Goal: Task Accomplishment & Management: Manage account settings

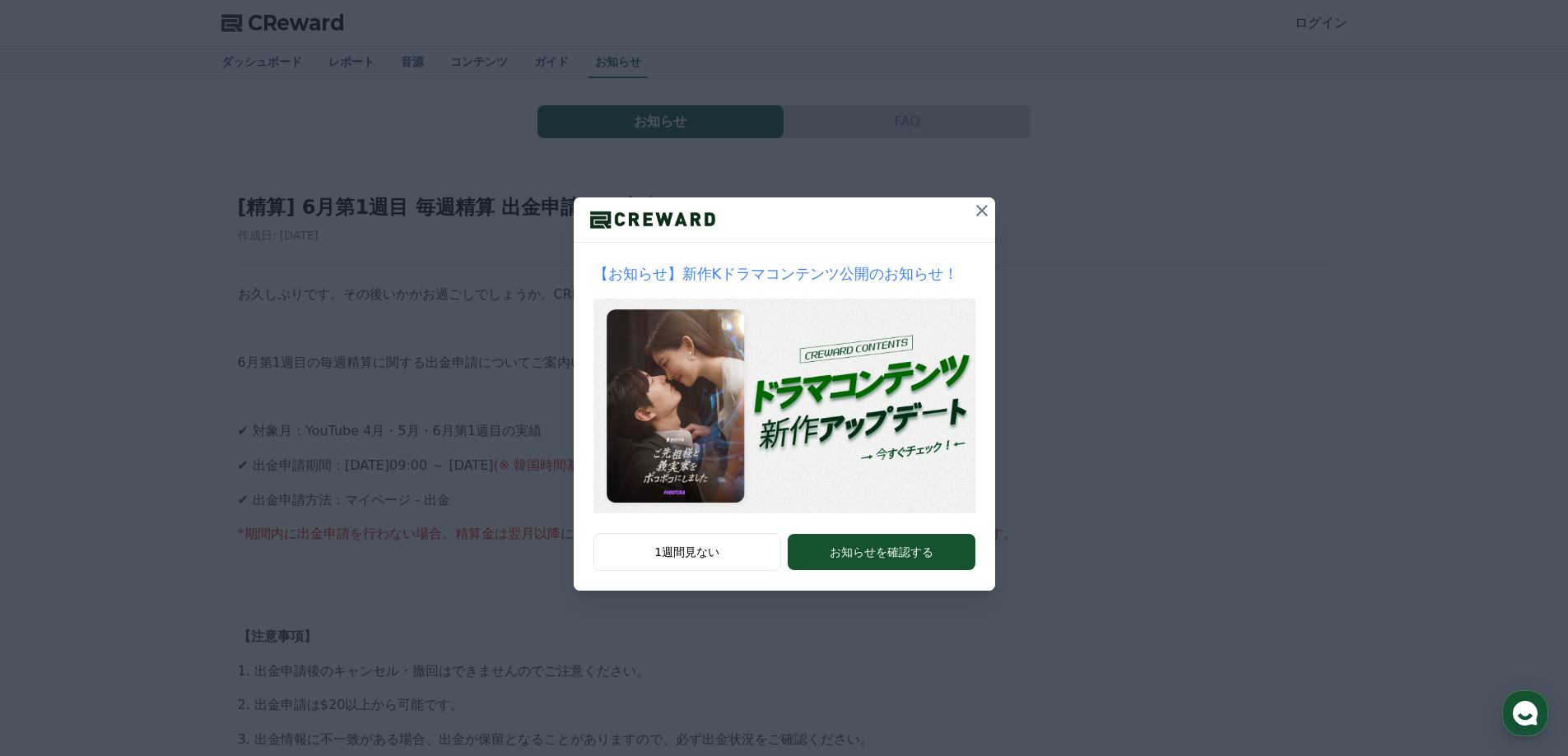
click at [988, 205] on icon at bounding box center [982, 210] width 20 height 20
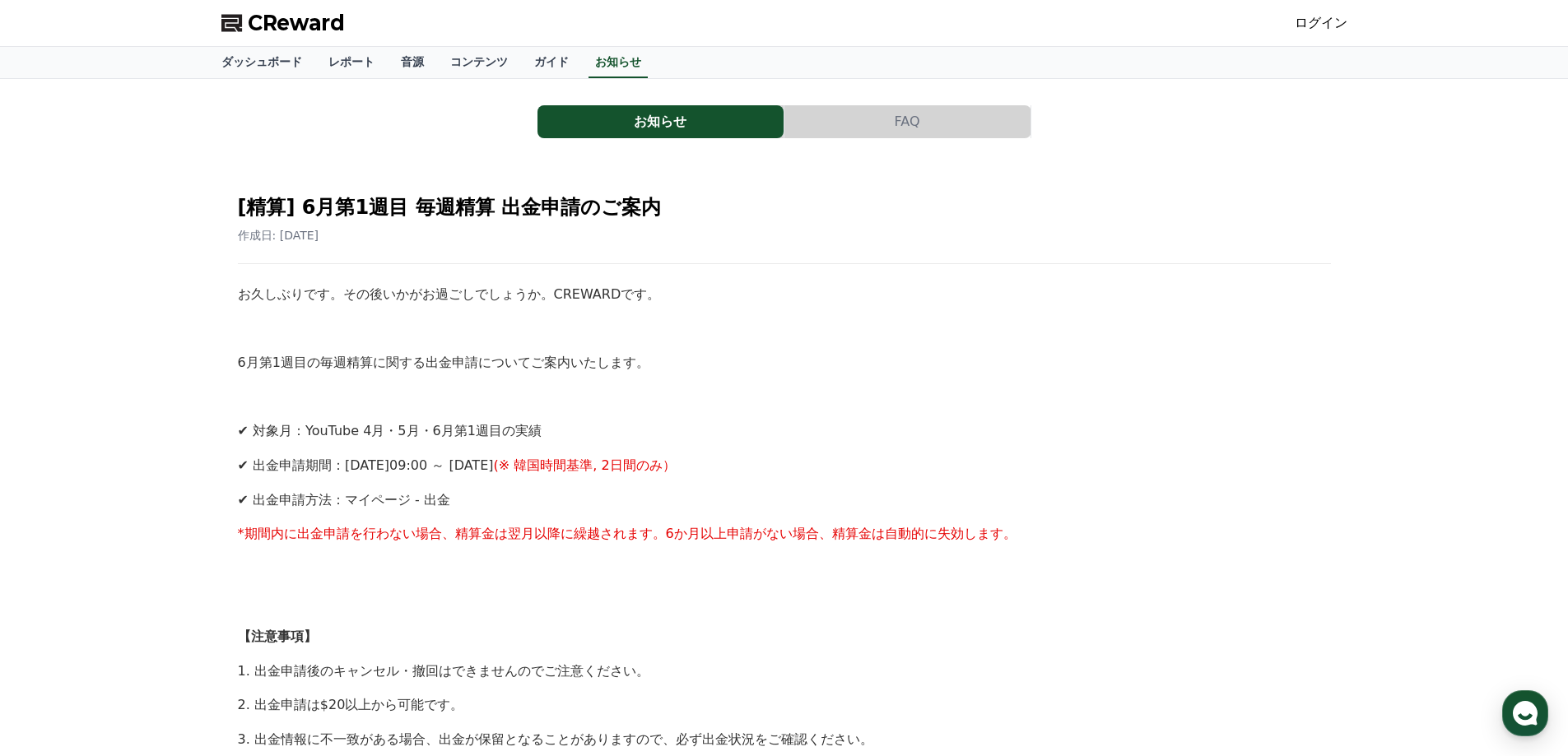
click at [1328, 28] on link "ログイン" at bounding box center [1321, 23] width 53 height 20
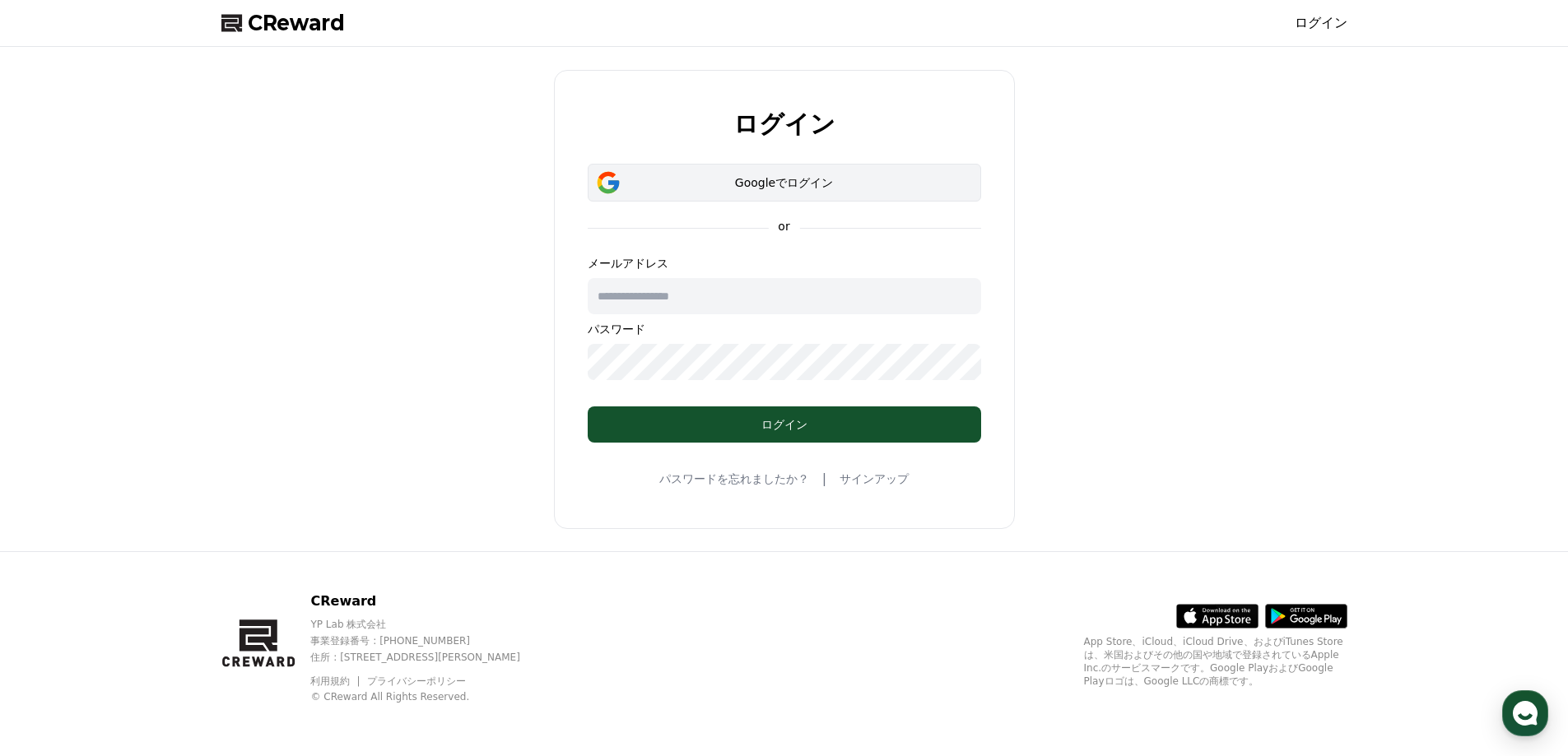
click at [803, 187] on div "Googleでログイン" at bounding box center [784, 182] width 345 height 17
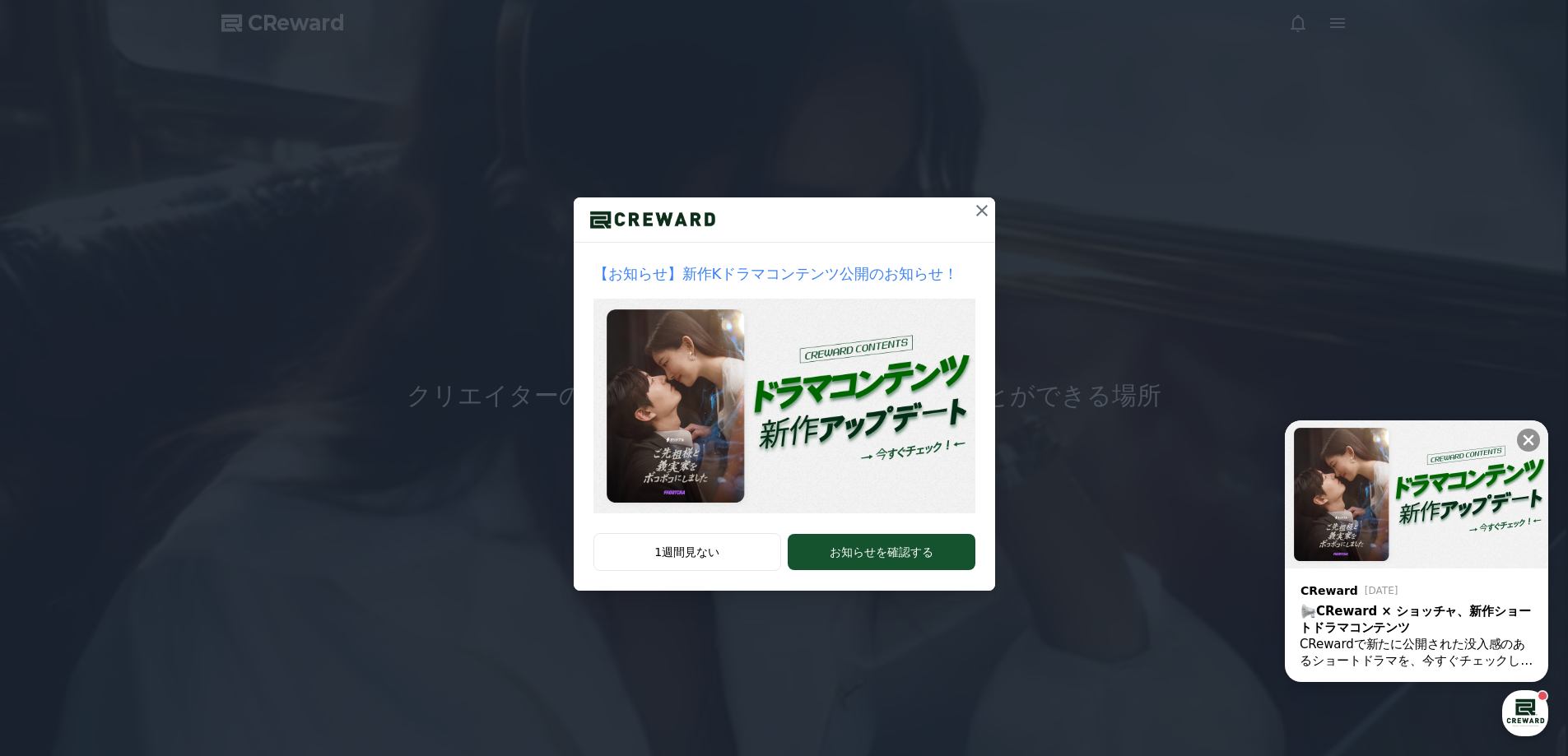
click at [983, 197] on button at bounding box center [982, 210] width 26 height 26
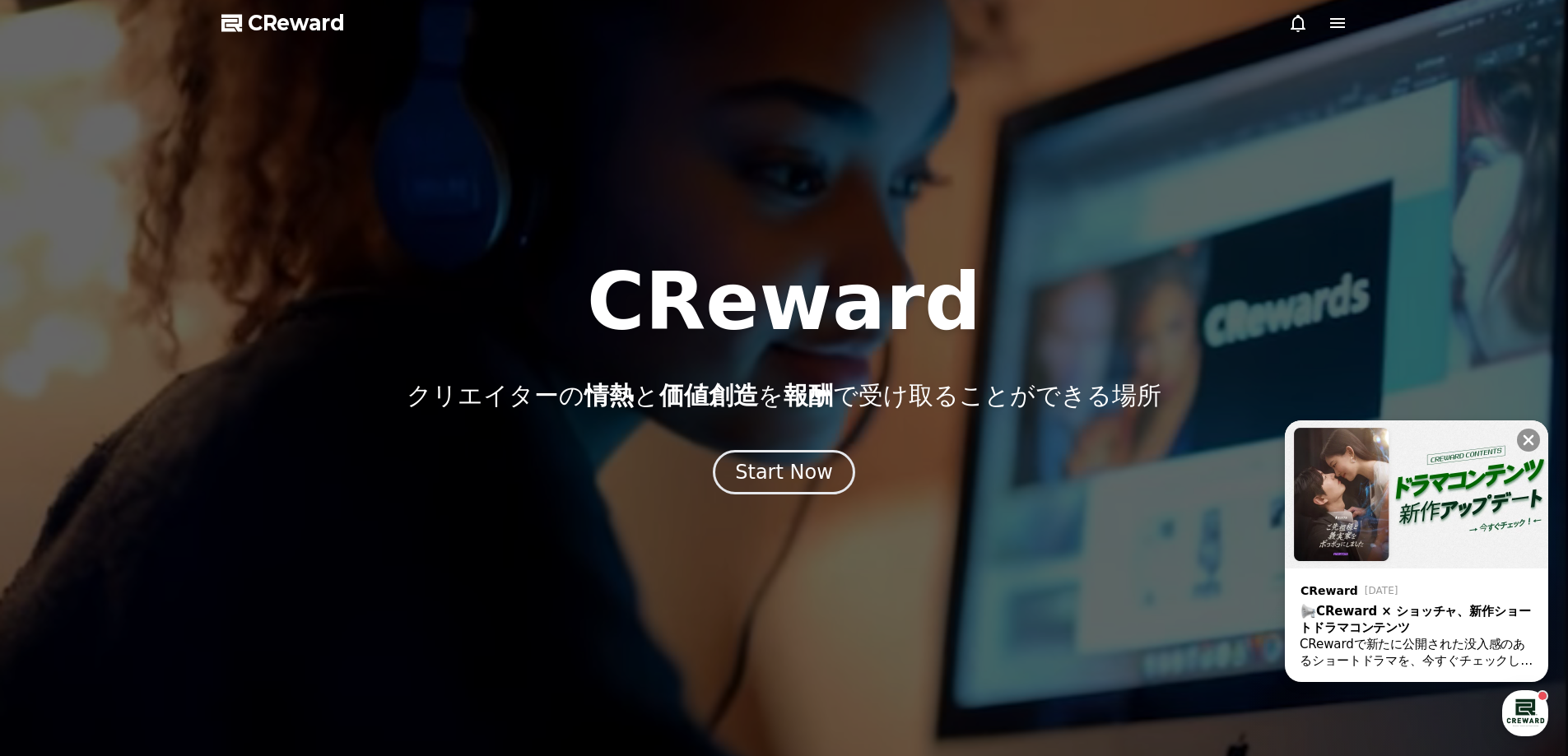
click at [1344, 26] on icon at bounding box center [1337, 23] width 15 height 10
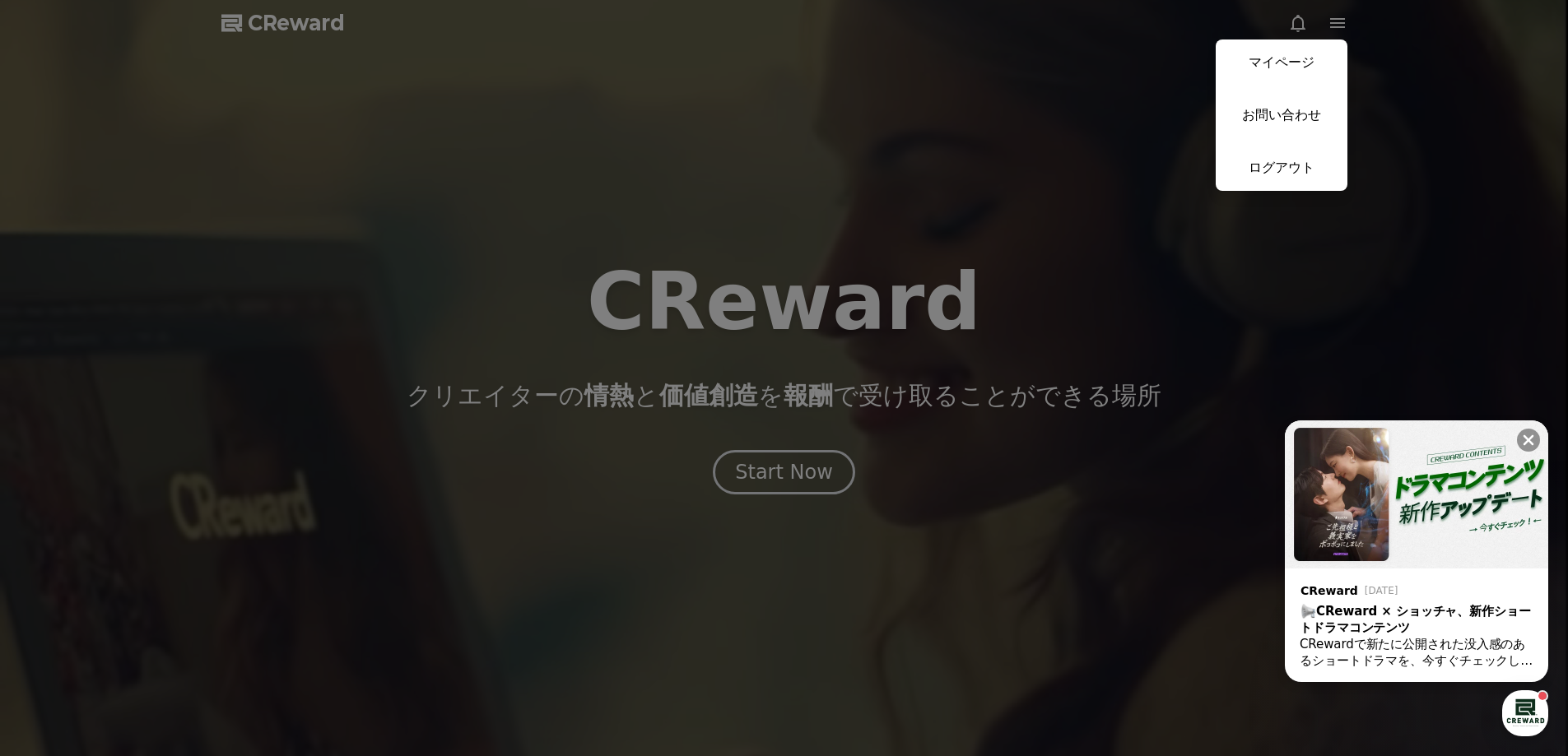
click at [1297, 59] on link "マイページ" at bounding box center [1281, 62] width 131 height 46
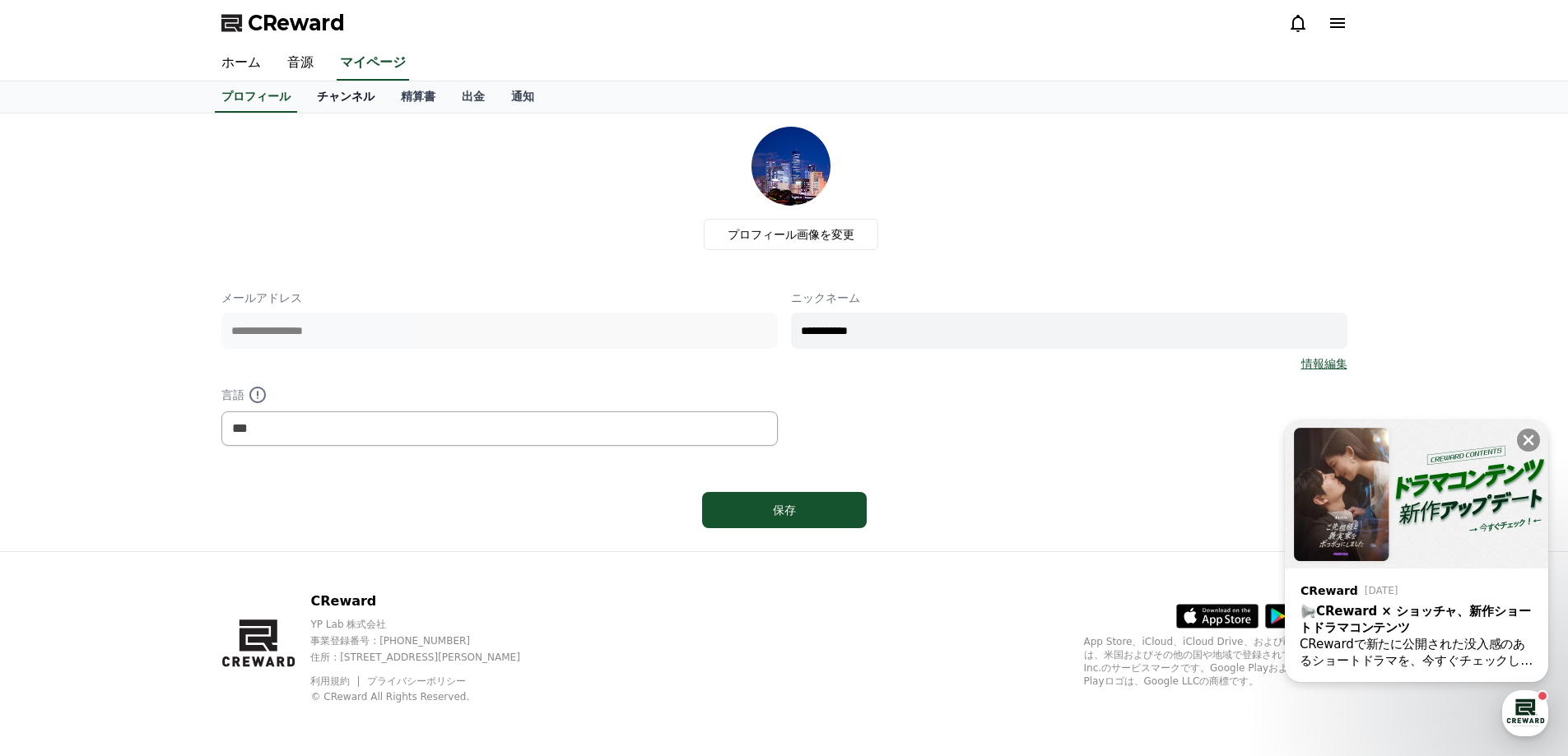
click at [314, 91] on link "チャンネル" at bounding box center [345, 97] width 84 height 32
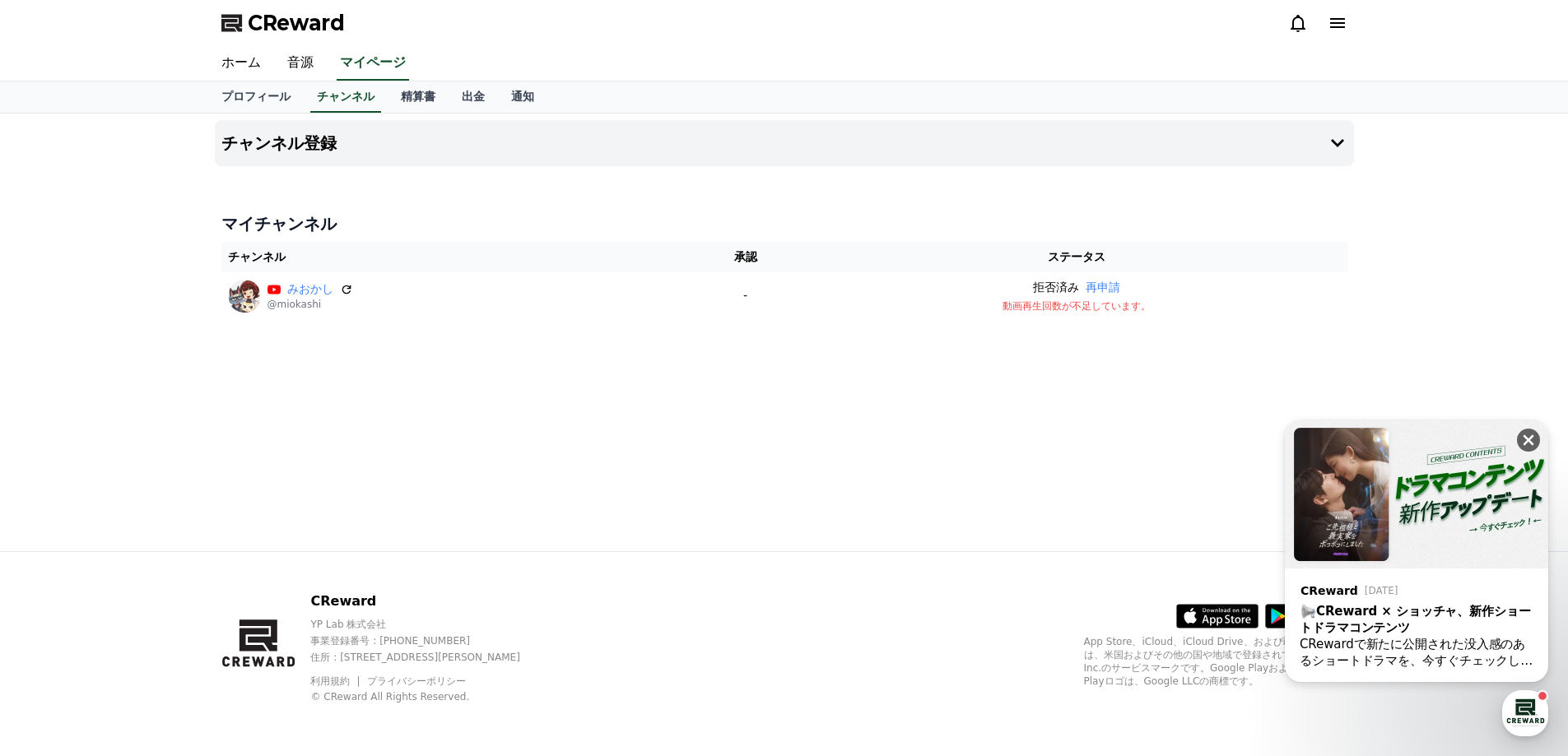
click at [1530, 435] on icon at bounding box center [1528, 440] width 17 height 17
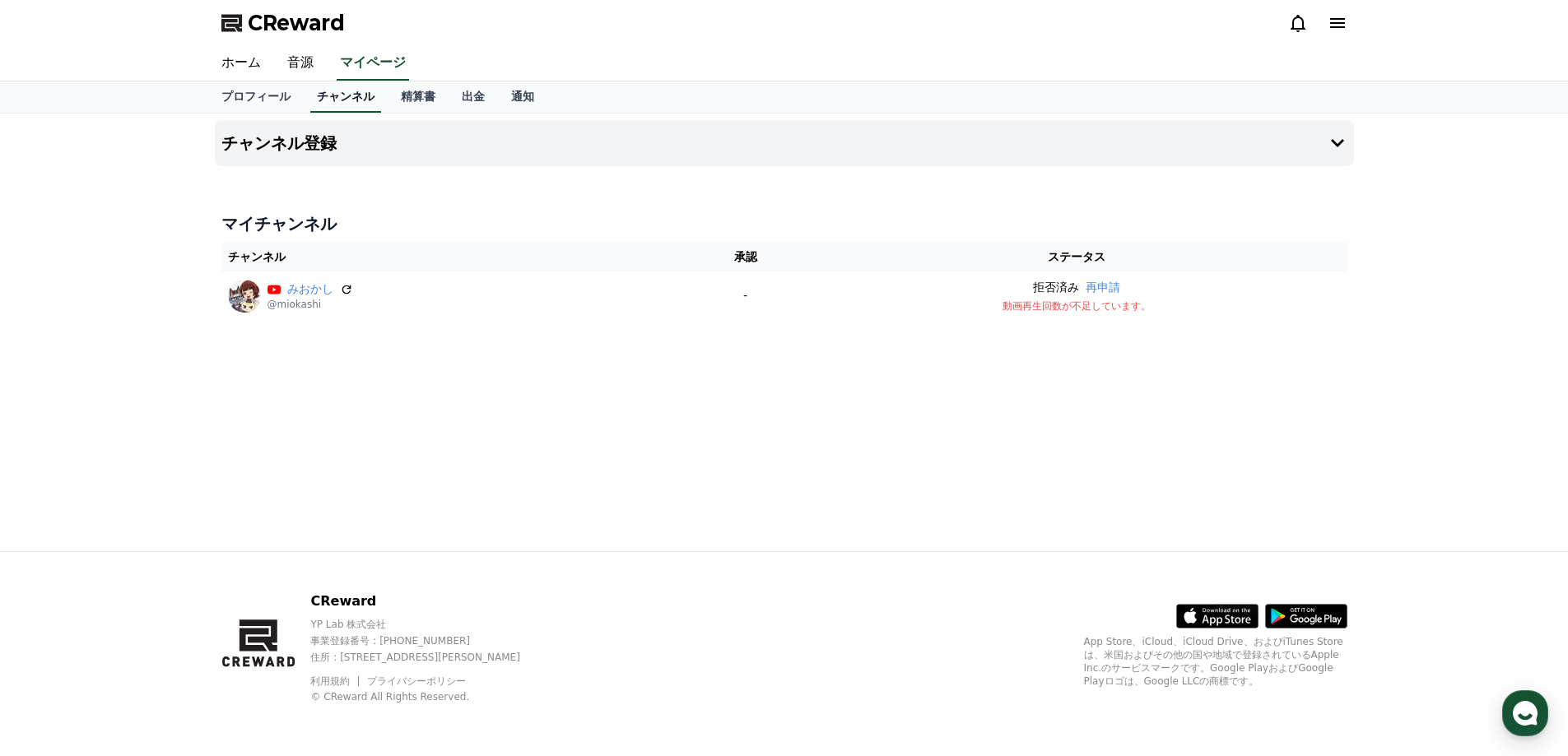
drag, startPoint x: 371, startPoint y: 99, endPoint x: 328, endPoint y: 100, distance: 43.0
click at [387, 99] on link "精算書" at bounding box center [417, 97] width 60 height 32
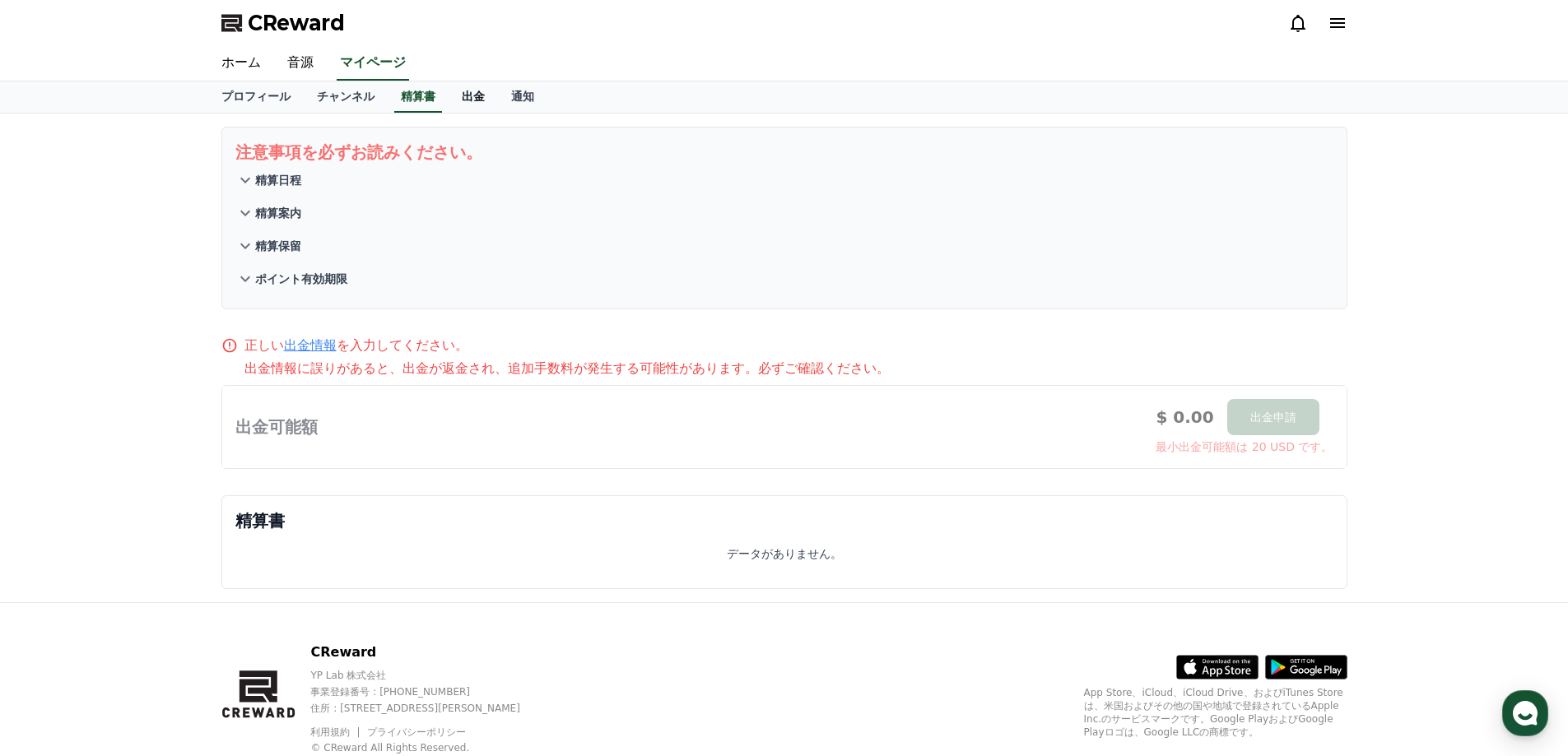
click at [449, 98] on link "出金" at bounding box center [473, 97] width 49 height 32
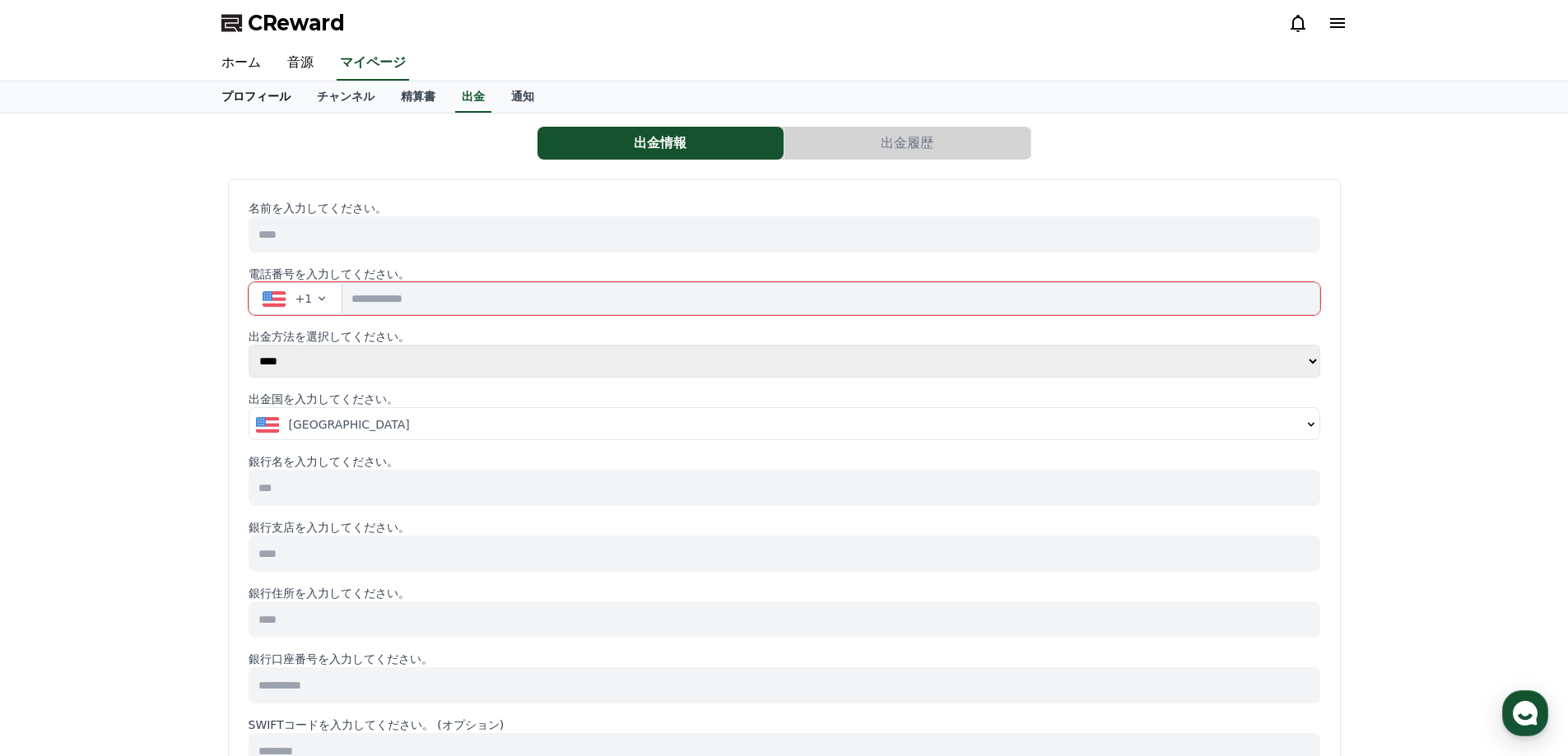
click at [241, 100] on link "プロフィール" at bounding box center [256, 97] width 96 height 32
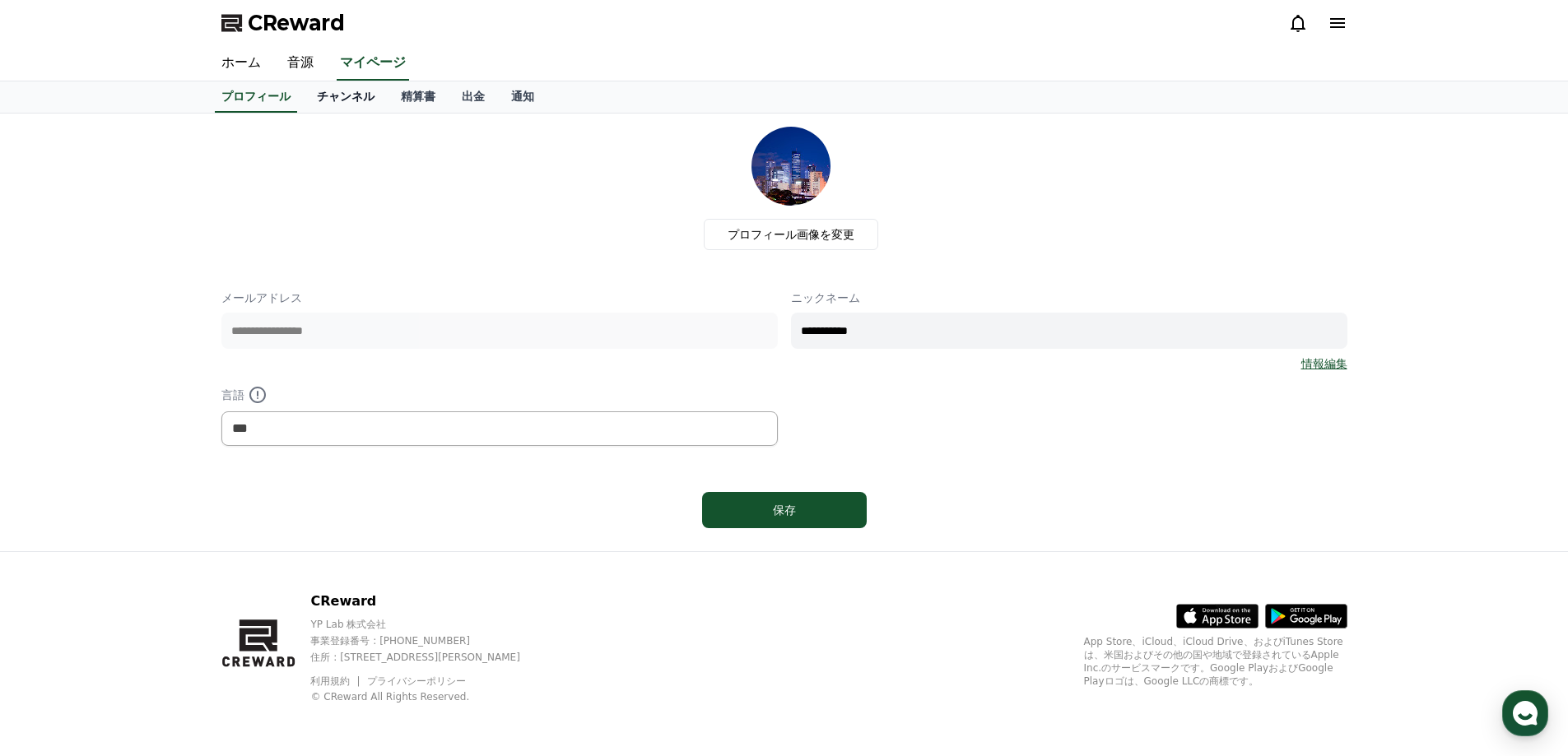
click at [304, 105] on link "チャンネル" at bounding box center [345, 97] width 84 height 32
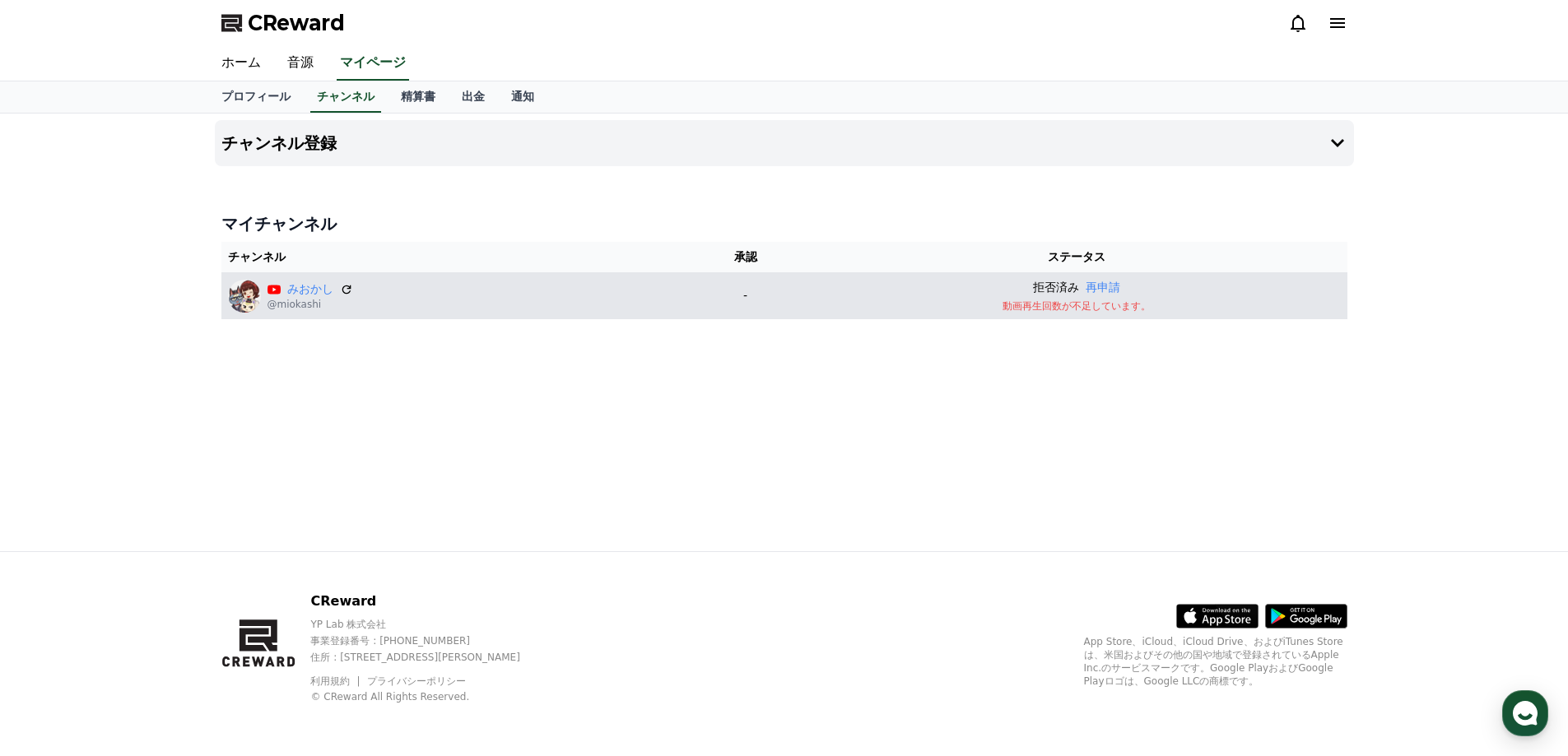
click at [240, 300] on img at bounding box center [245, 296] width 33 height 33
click at [296, 291] on link "みおかし" at bounding box center [310, 289] width 46 height 18
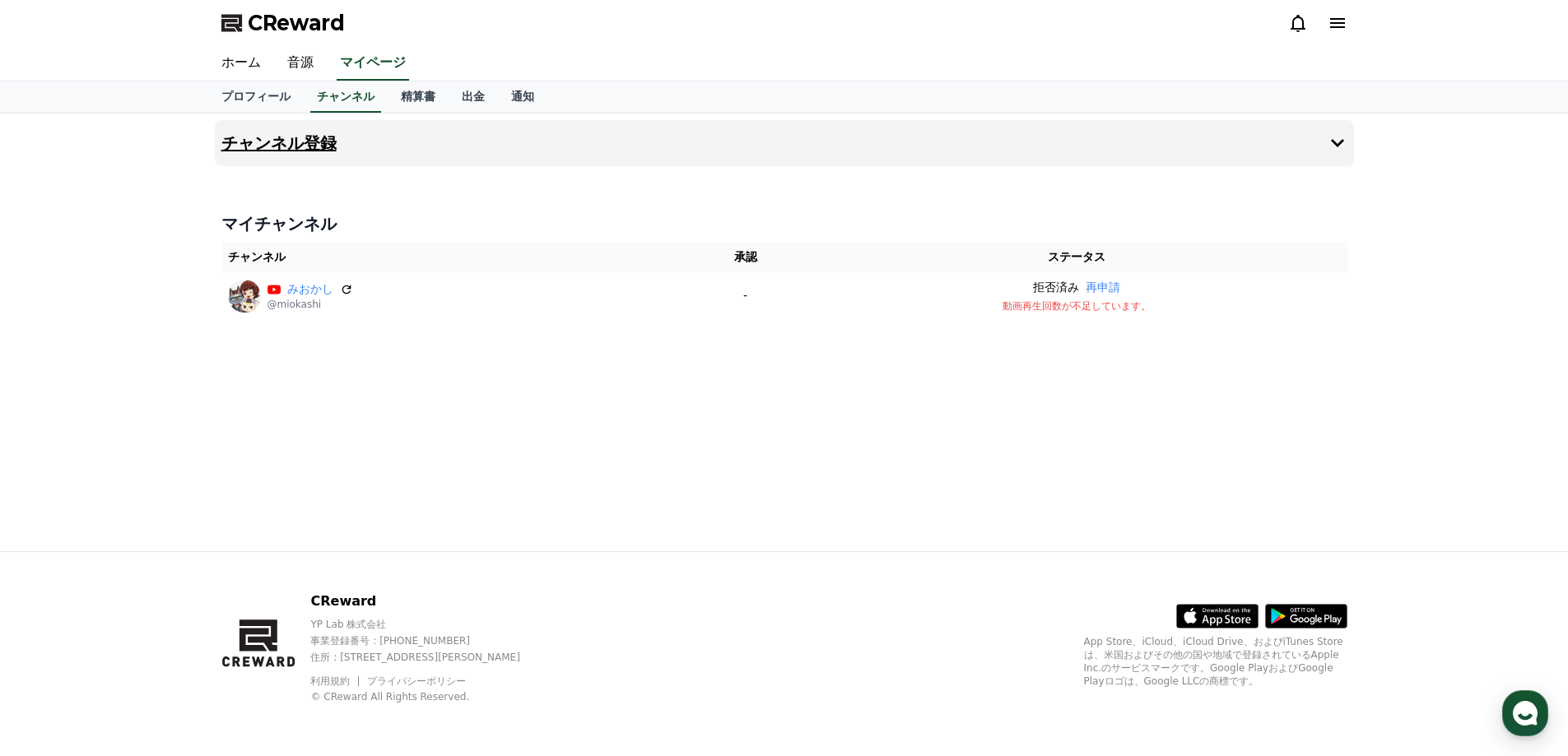
click at [1334, 144] on icon at bounding box center [1337, 143] width 13 height 8
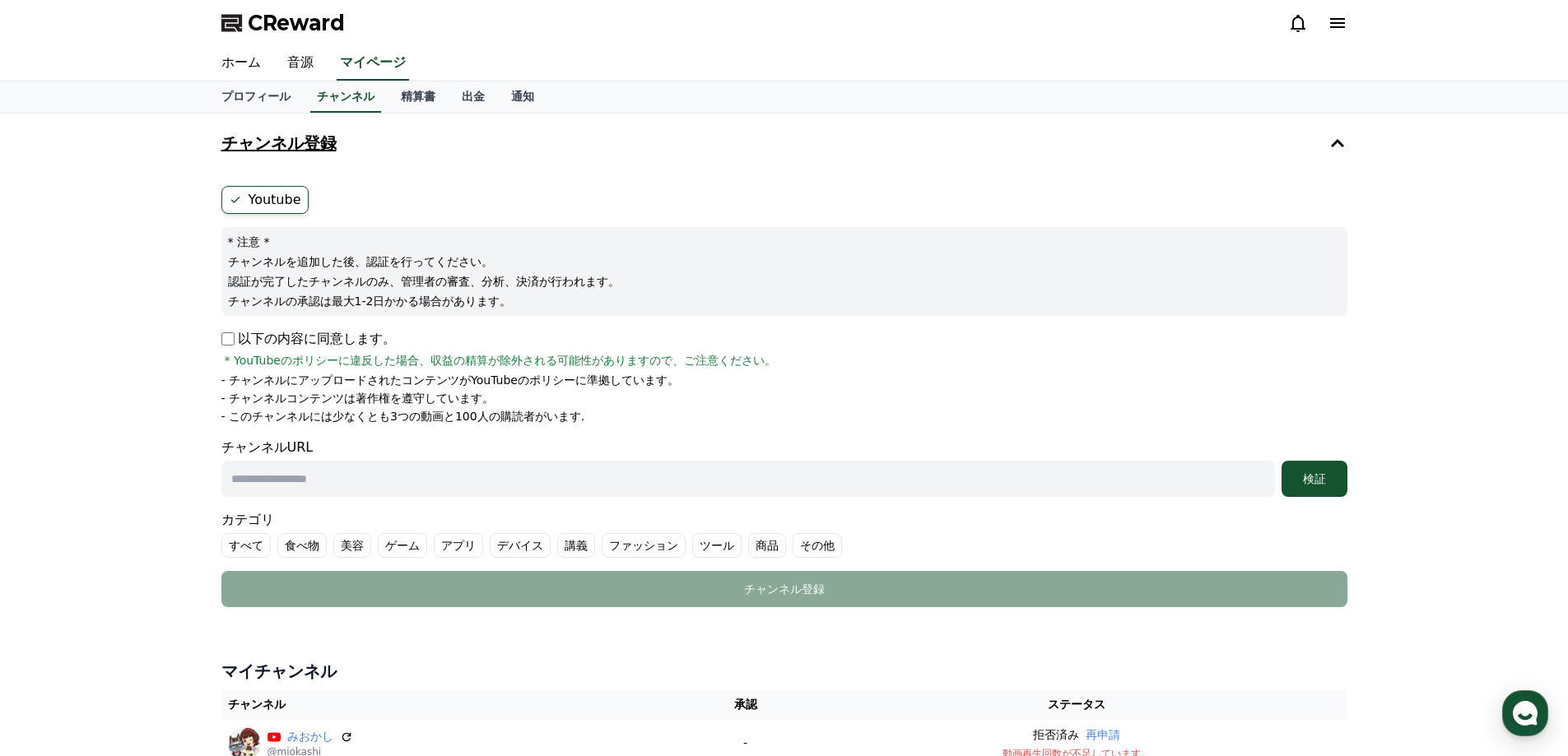
scroll to position [229, 0]
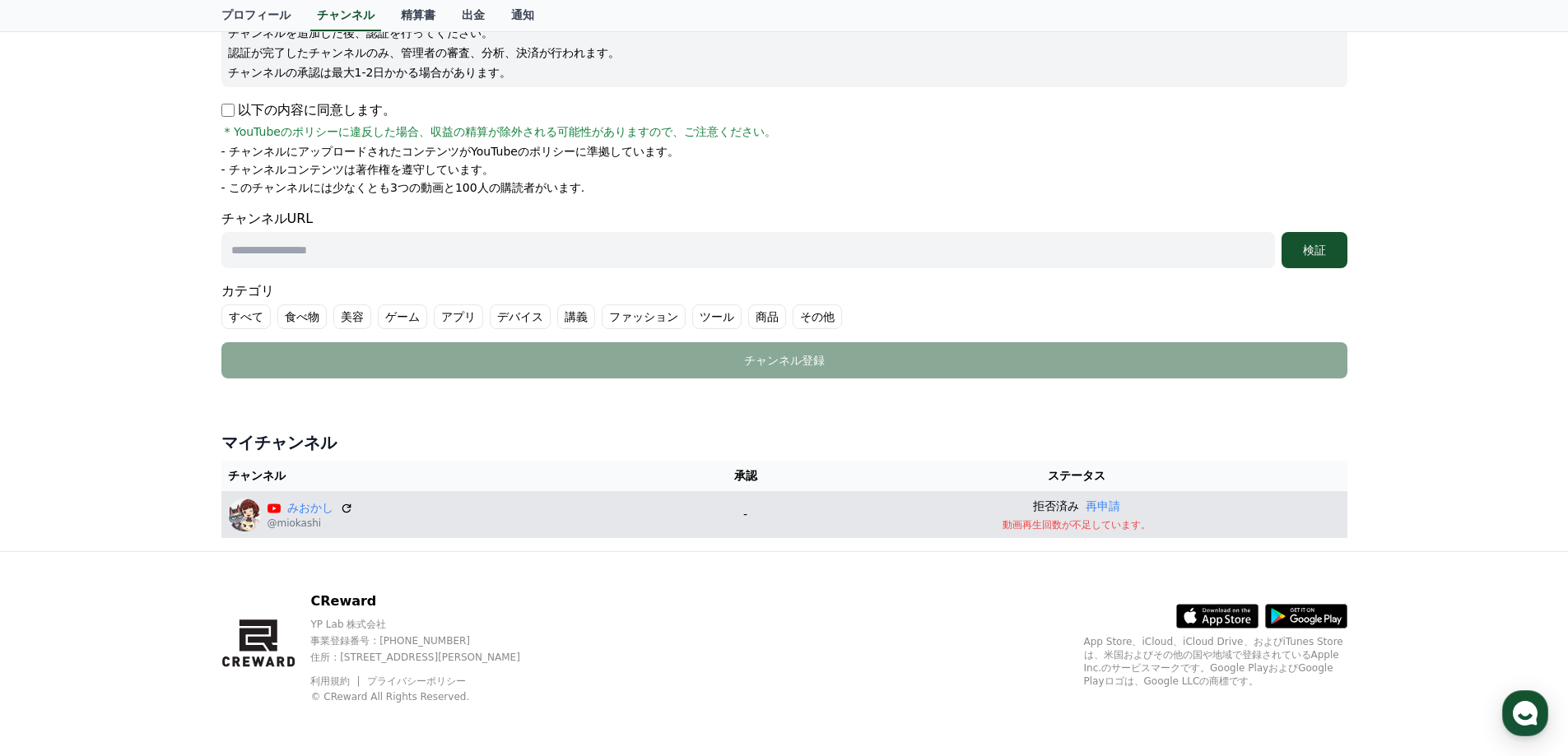
click at [625, 517] on div "みおかし @miokashi" at bounding box center [453, 515] width 451 height 33
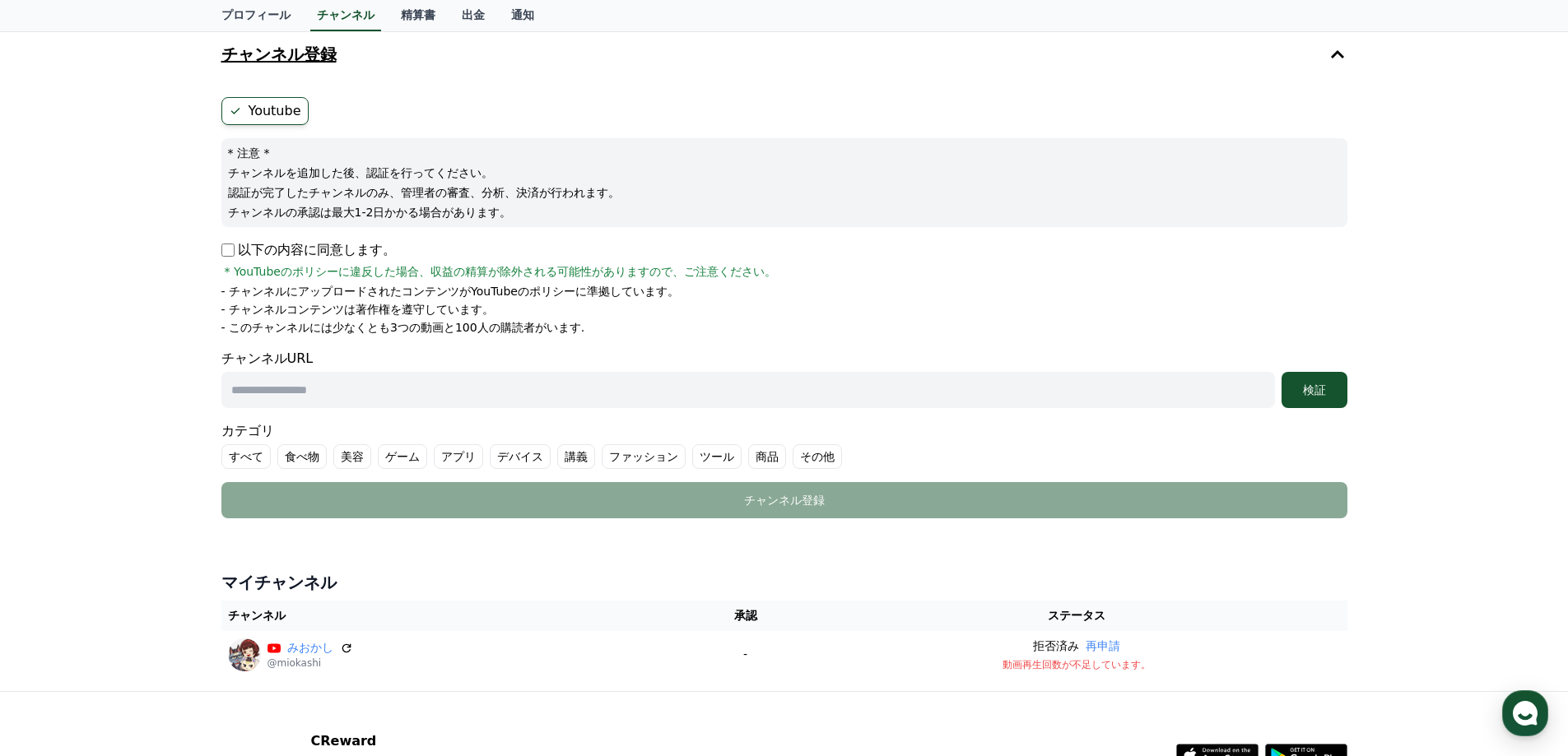
scroll to position [0, 0]
